Goal: Find contact information: Find contact information

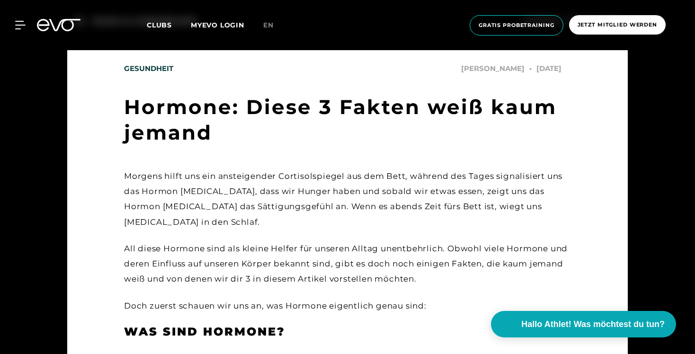
scroll to position [109, 0]
click at [53, 29] on icon at bounding box center [59, 25] width 44 height 12
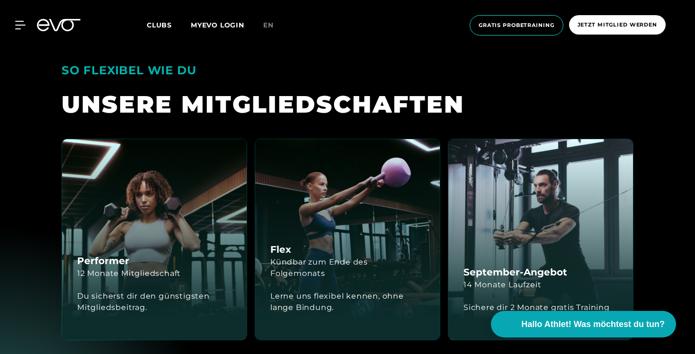
scroll to position [1804, 0]
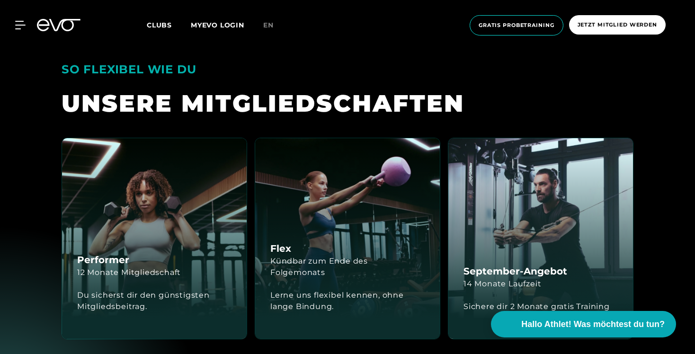
click at [64, 25] on icon at bounding box center [59, 25] width 44 height 12
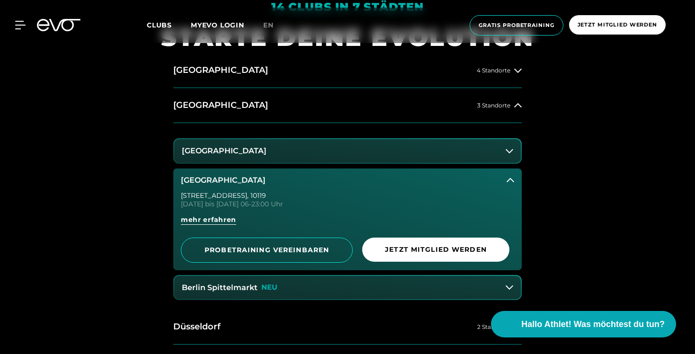
scroll to position [382, 0]
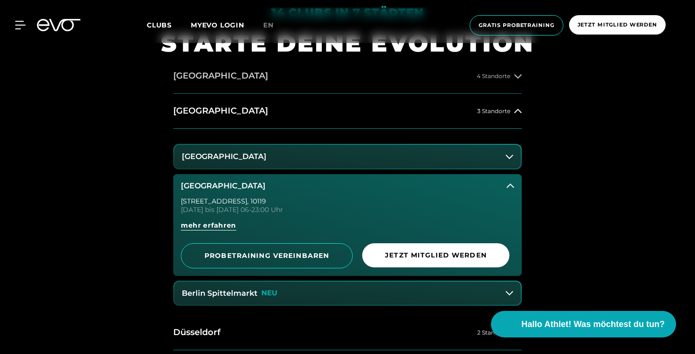
click at [240, 78] on button "Hamburg 4 Standorte" at bounding box center [347, 76] width 348 height 35
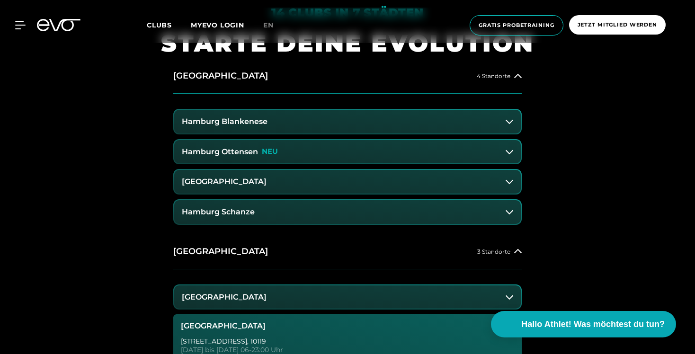
click at [231, 127] on button "Hamburg Blankenese" at bounding box center [347, 122] width 347 height 24
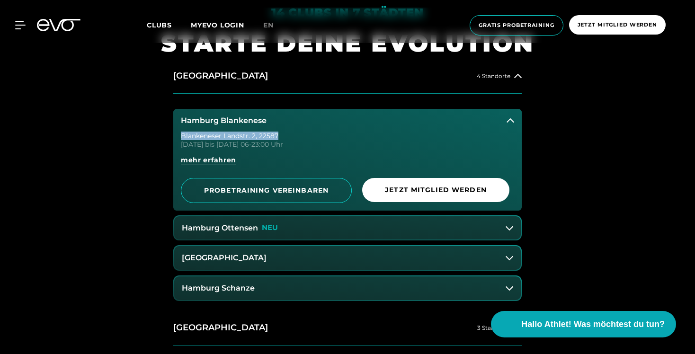
drag, startPoint x: 180, startPoint y: 137, endPoint x: 295, endPoint y: 137, distance: 114.6
click at [295, 137] on div "Blankeneser Landstr. 2 , 22587" at bounding box center [347, 136] width 333 height 7
copy div "Blankeneser Landstr. 2 , 22587"
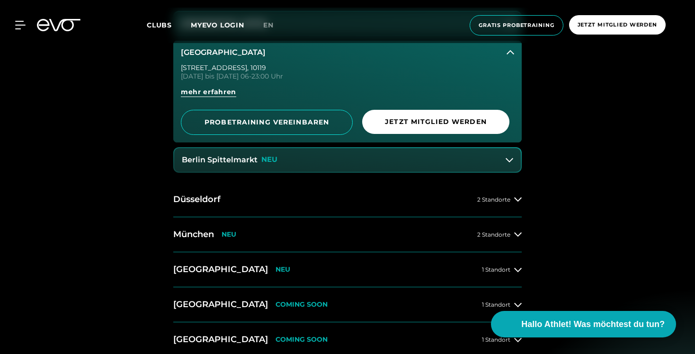
scroll to position [733, 0]
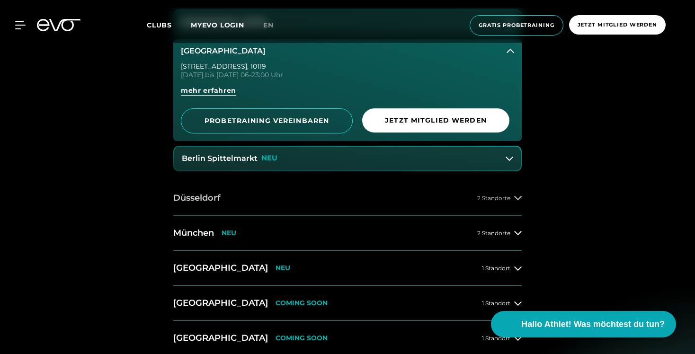
click at [511, 202] on button "Düsseldorf 2 Standorte" at bounding box center [347, 198] width 348 height 35
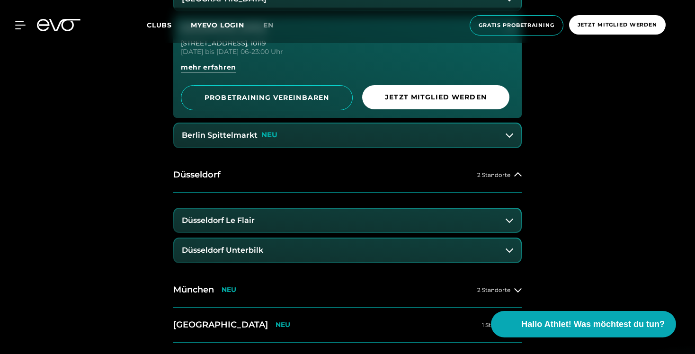
scroll to position [799, 0]
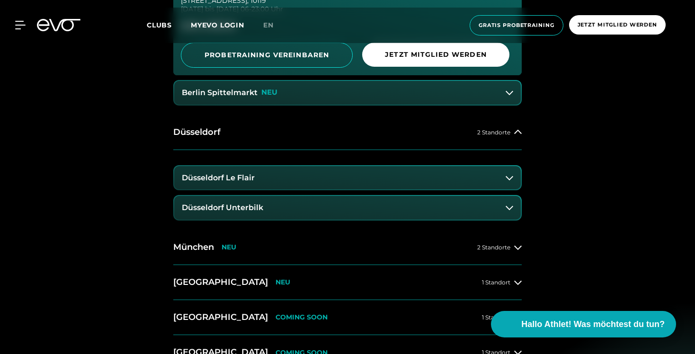
click at [303, 179] on button "Düsseldorf Le Flair" at bounding box center [347, 178] width 347 height 24
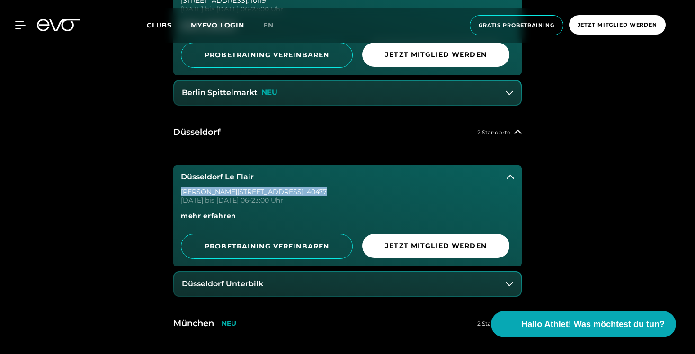
drag, startPoint x: 182, startPoint y: 192, endPoint x: 330, endPoint y: 192, distance: 147.7
click at [330, 192] on div "Marc-Chagall-Straße 2 , 40477" at bounding box center [347, 191] width 333 height 7
copy div "Marc-Chagall-Straße 2 , 40477"
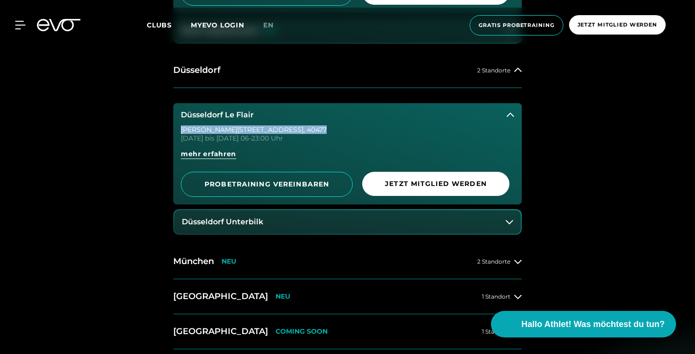
scroll to position [953, 0]
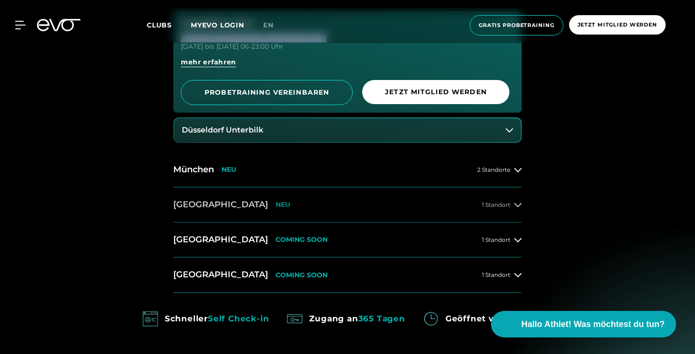
click at [506, 200] on button "Wiesbaden NEU 1 Standort" at bounding box center [347, 204] width 348 height 35
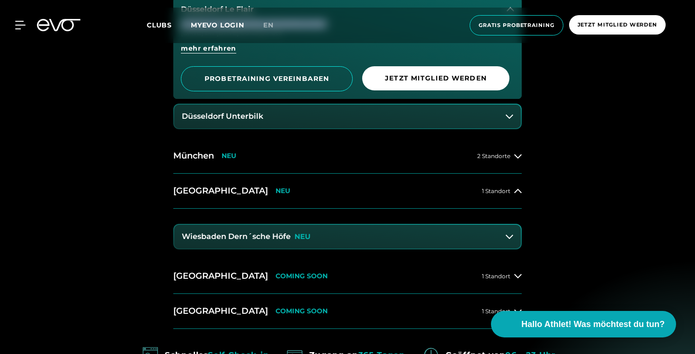
scroll to position [1028, 0]
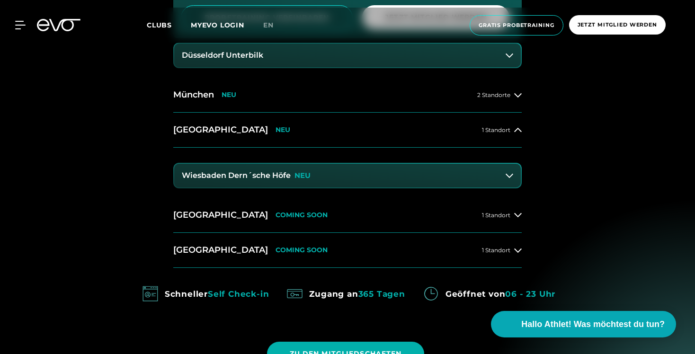
click at [337, 176] on button "Wiesbaden Dern´sche Höfe NEU" at bounding box center [347, 176] width 347 height 24
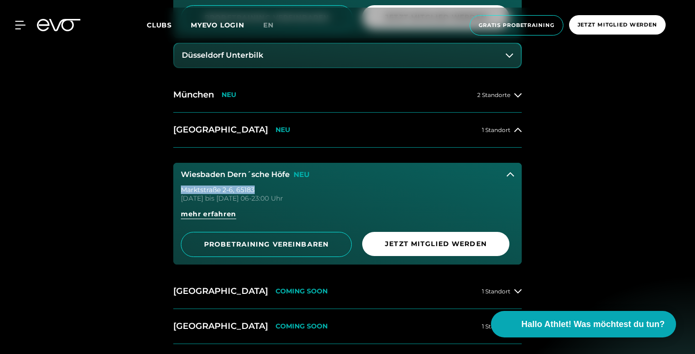
drag, startPoint x: 182, startPoint y: 190, endPoint x: 295, endPoint y: 190, distance: 113.6
click at [295, 190] on div "Marktstraße 2-6 , 65183" at bounding box center [347, 190] width 333 height 7
copy div "Marktstraße 2-6 , 65183"
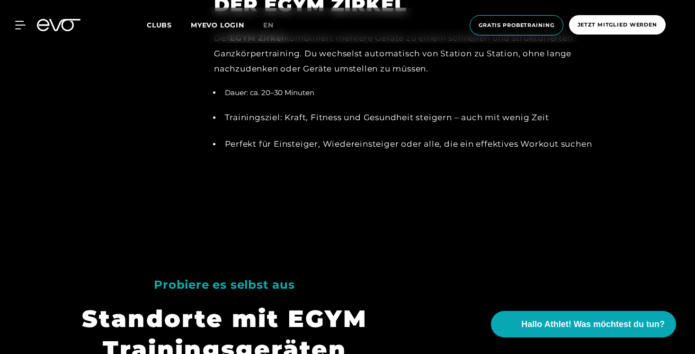
scroll to position [991, 0]
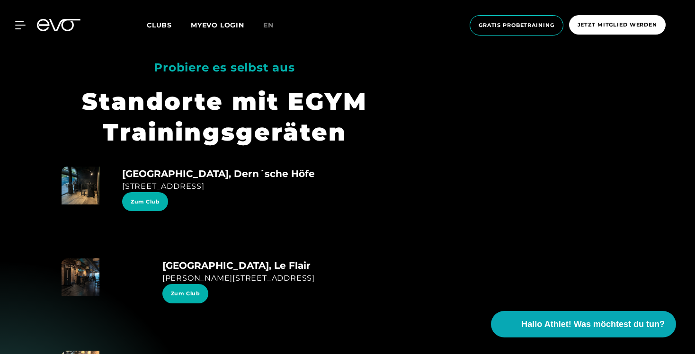
scroll to position [1542, 0]
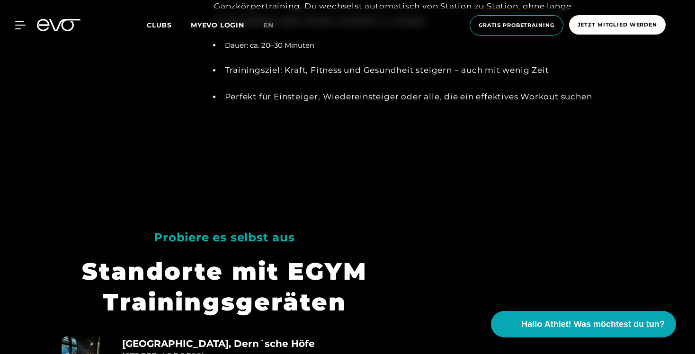
scroll to position [1389, 0]
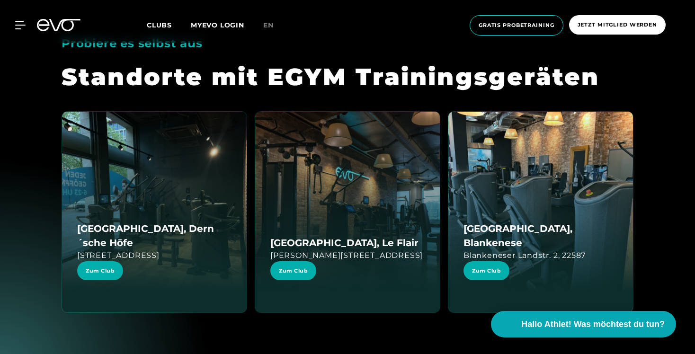
scroll to position [1496, 0]
